Goal: Task Accomplishment & Management: Manage account settings

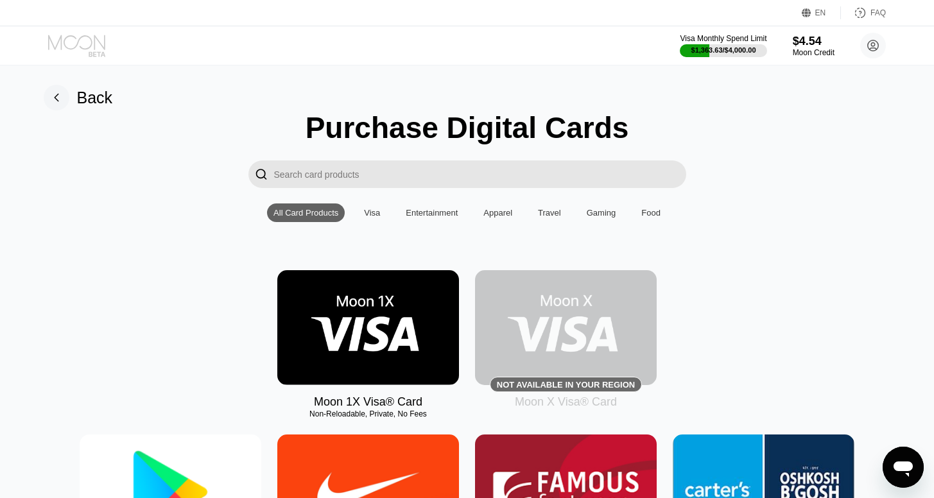
click at [84, 39] on icon at bounding box center [78, 46] width 60 height 22
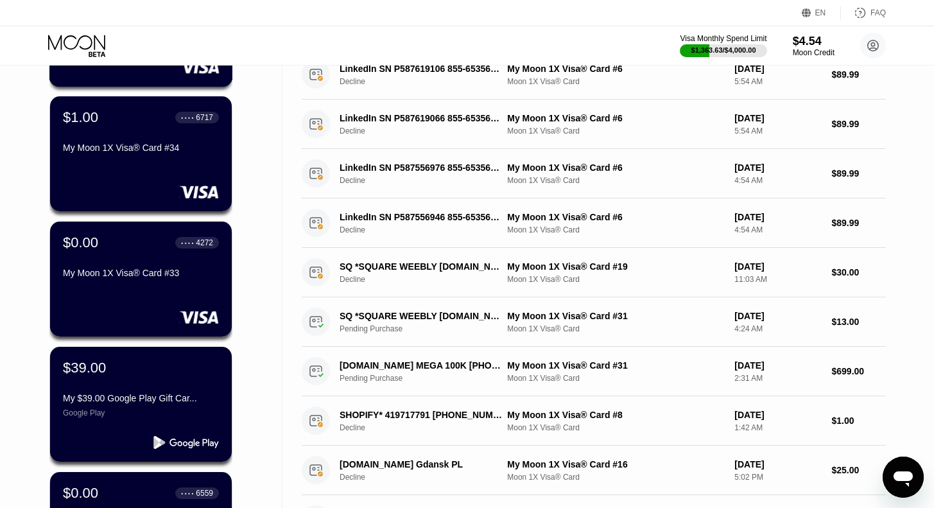
scroll to position [196, 0]
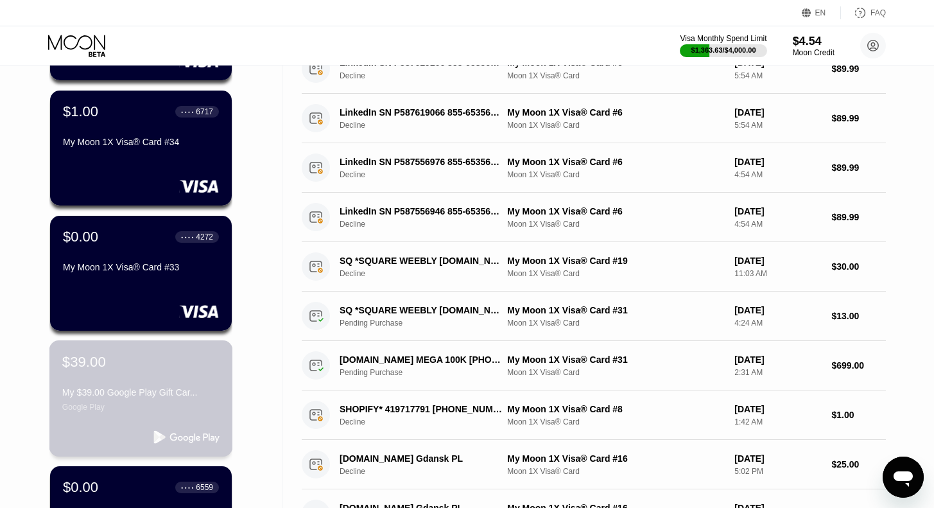
click at [104, 370] on div "$39.00" at bounding box center [140, 361] width 157 height 17
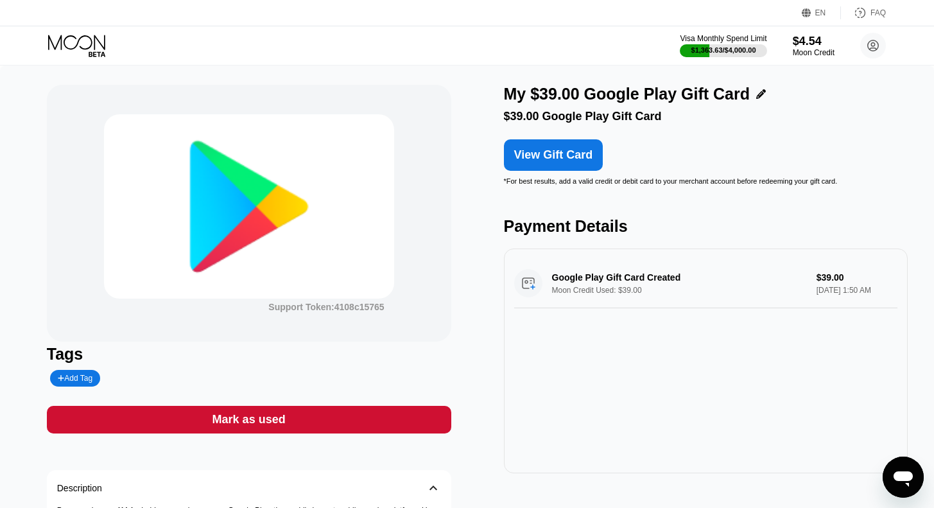
click at [80, 47] on icon at bounding box center [78, 46] width 60 height 22
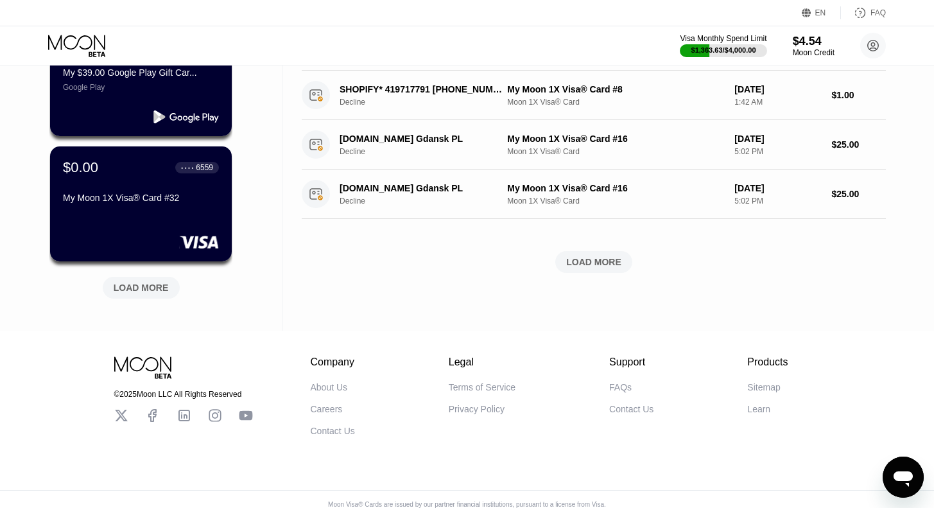
scroll to position [519, 0]
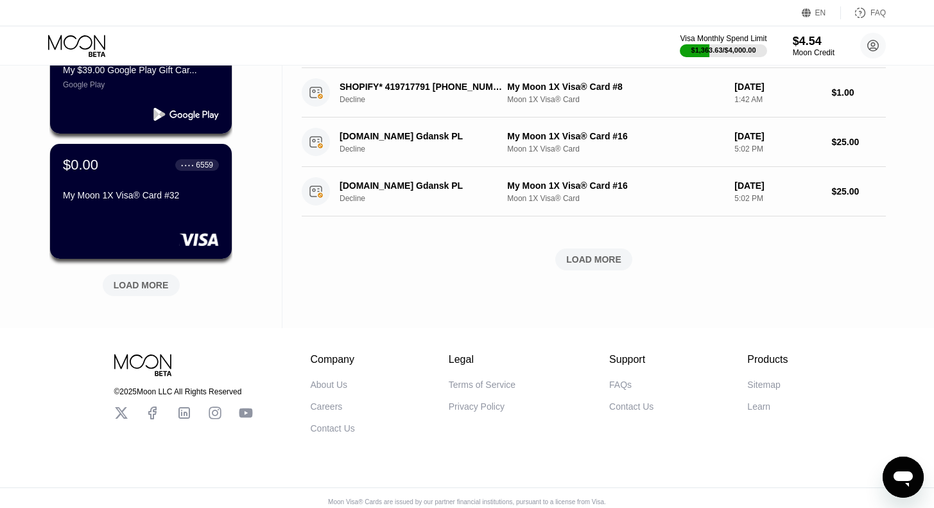
click at [143, 291] on div "LOAD MORE" at bounding box center [141, 285] width 55 height 12
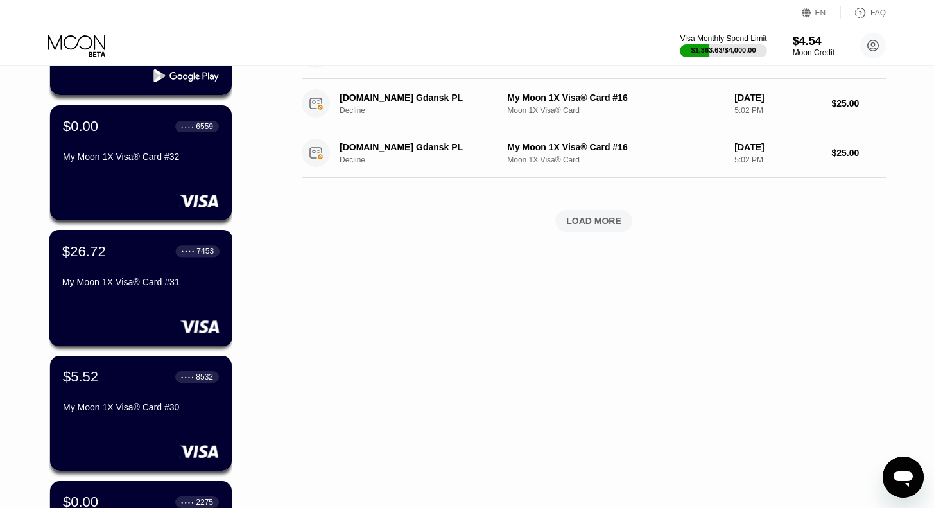
scroll to position [558, 0]
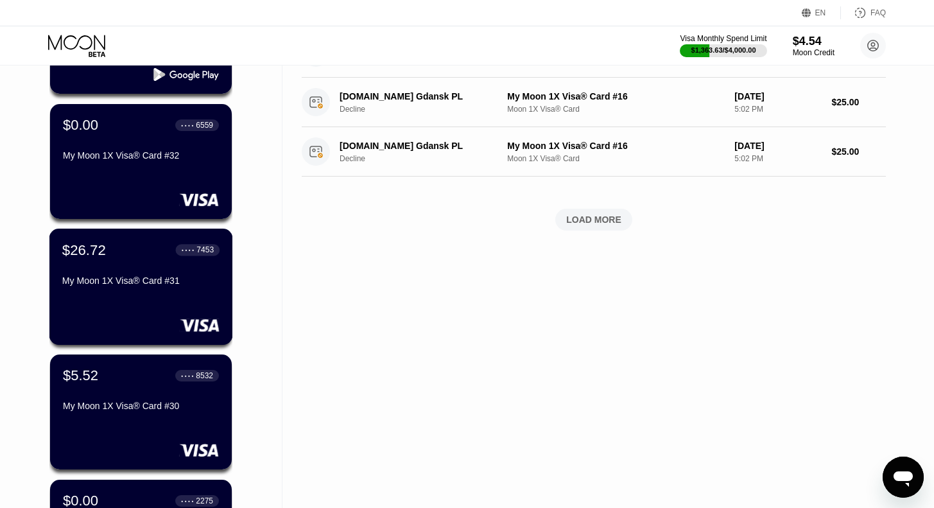
click at [123, 284] on div "My Moon 1X Visa® Card #31" at bounding box center [140, 280] width 157 height 10
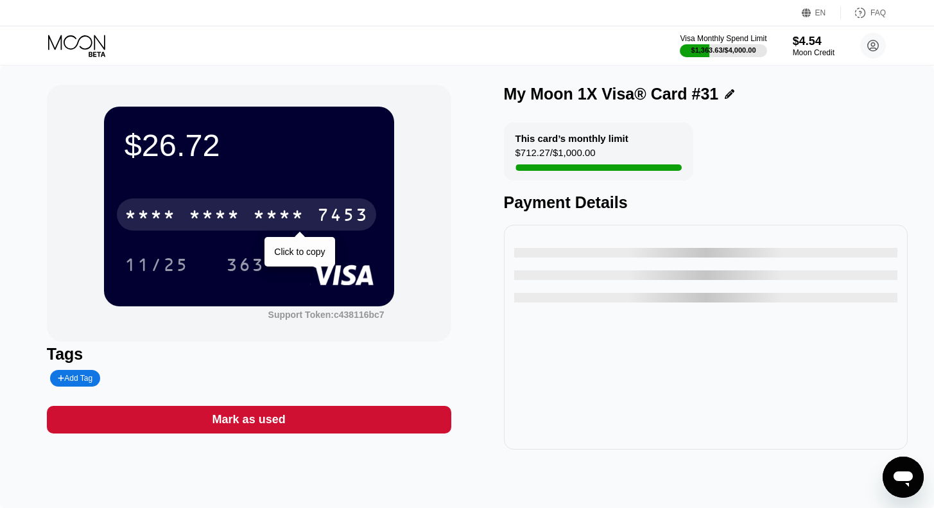
click at [199, 214] on div "* * * *" at bounding box center [214, 216] width 51 height 21
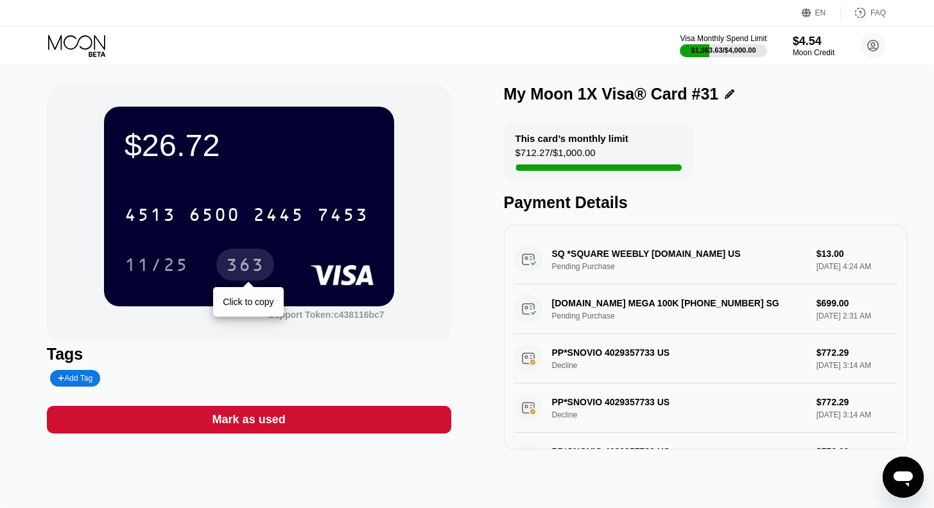
click at [250, 262] on div "363" at bounding box center [245, 266] width 39 height 21
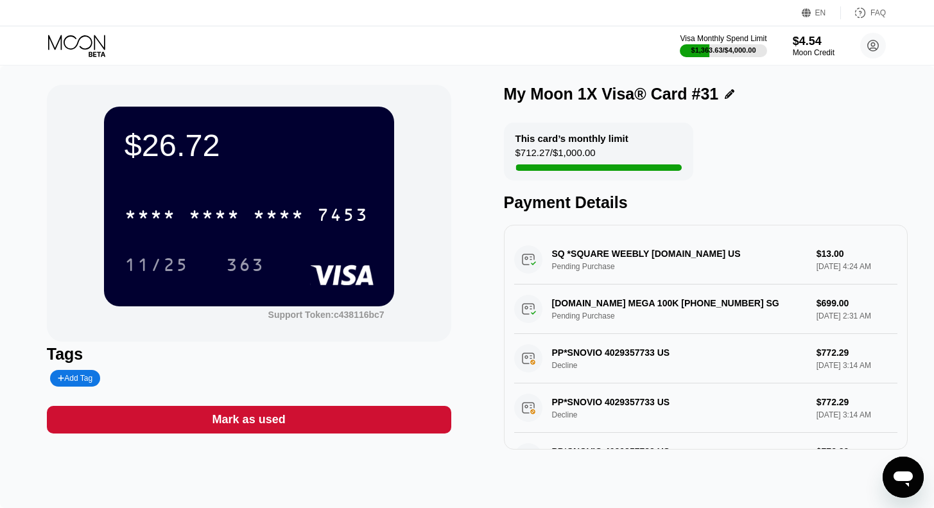
click at [80, 42] on icon at bounding box center [78, 46] width 60 height 22
